Goal: Find specific page/section: Find specific page/section

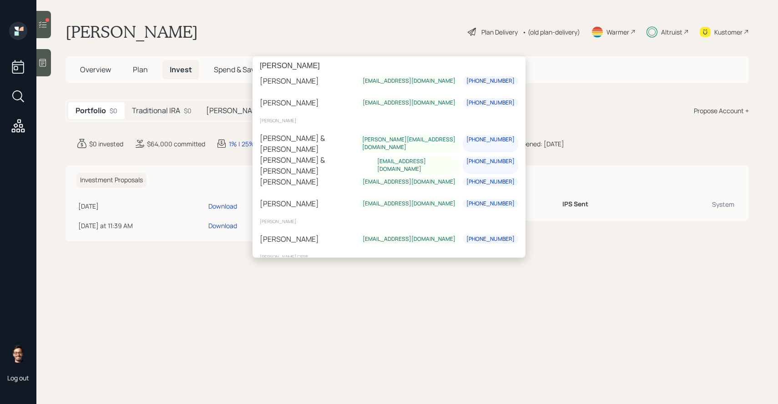
scroll to position [224, 0]
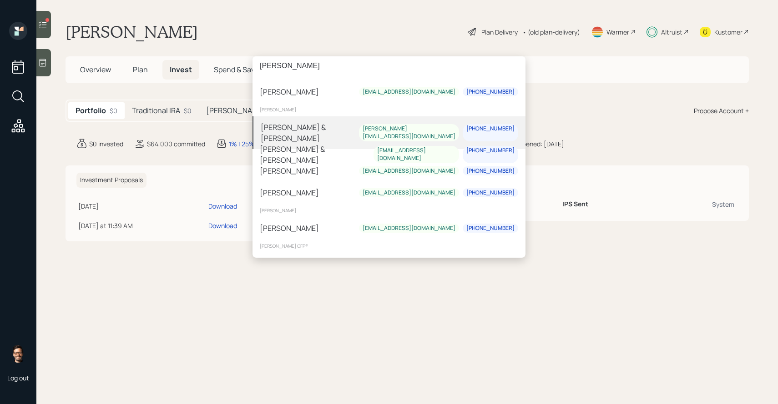
type input "karen demo"
click at [317, 129] on div "[PERSON_NAME] & [PERSON_NAME]" at bounding box center [310, 133] width 98 height 22
